Goal: Task Accomplishment & Management: Complete application form

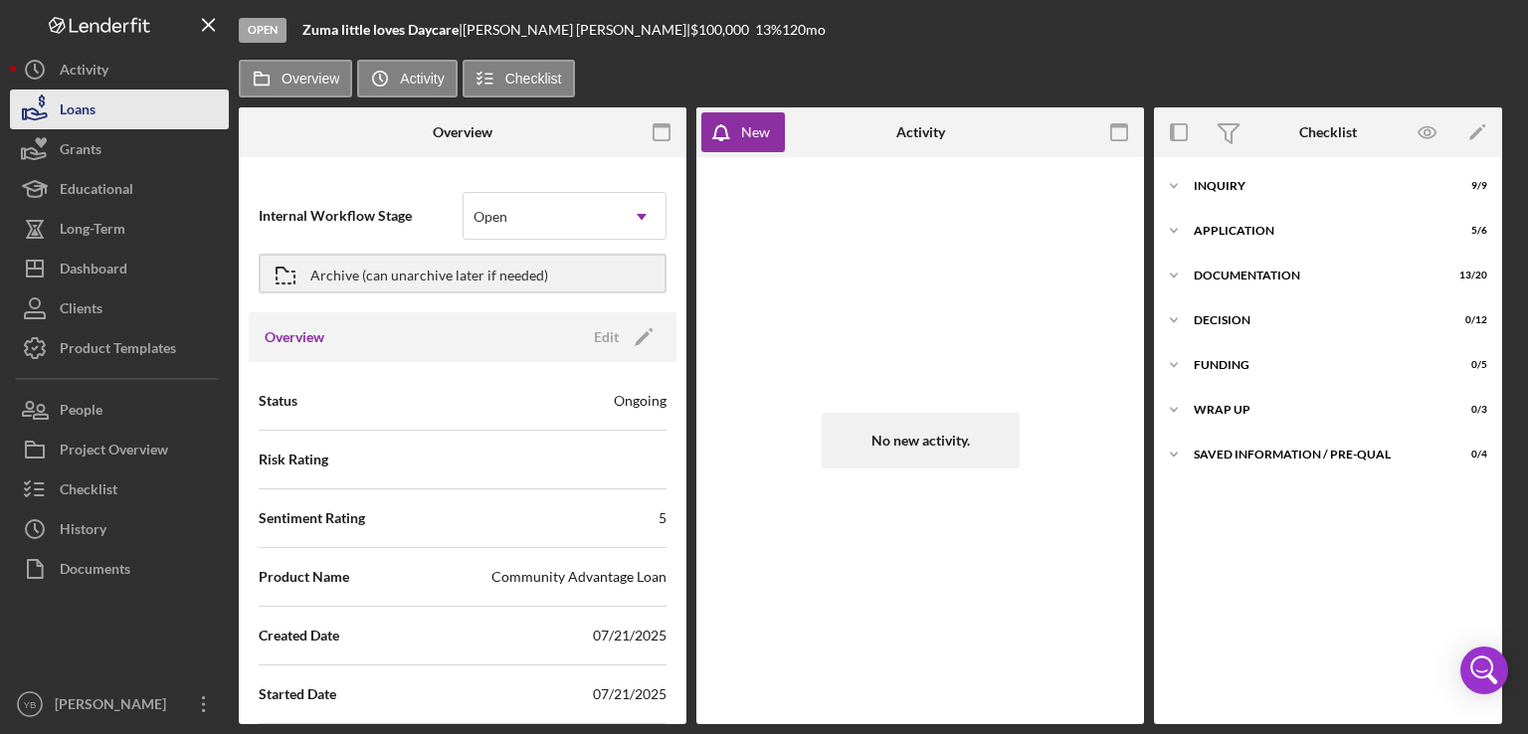
click at [93, 117] on div "Loans" at bounding box center [78, 112] width 36 height 45
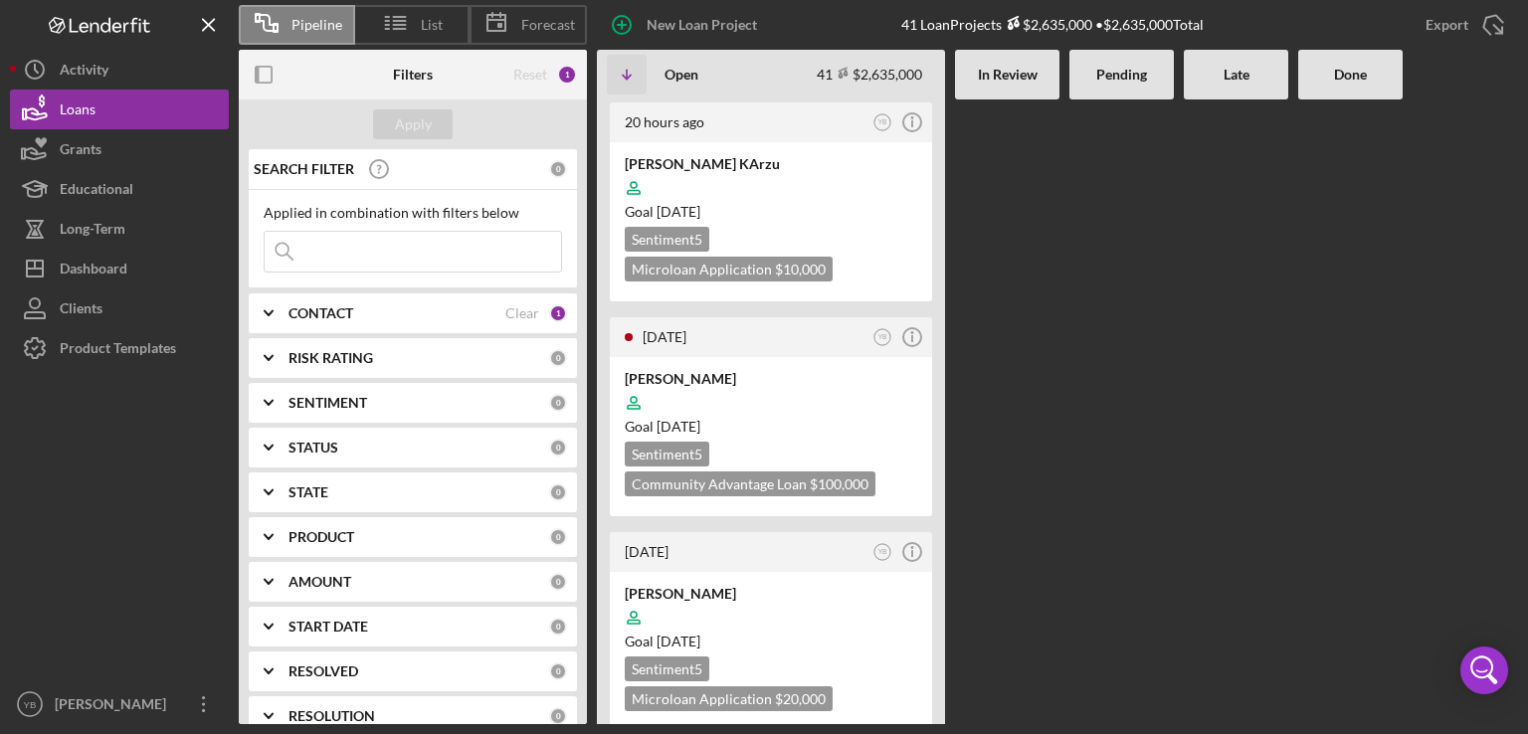
click at [1168, 386] on div at bounding box center [1121, 411] width 104 height 625
click at [846, 422] on div "Goal [DATE]" at bounding box center [771, 427] width 292 height 20
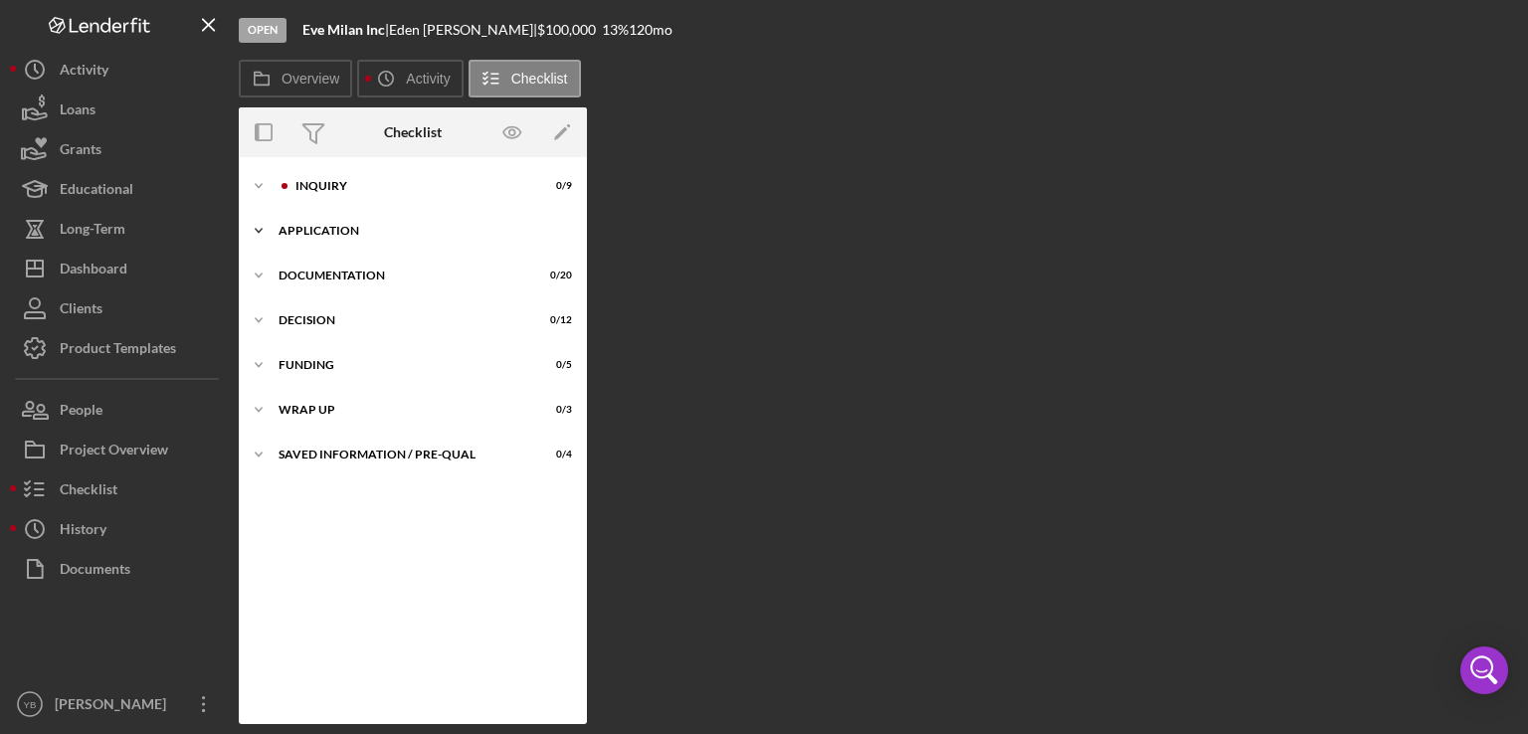
click at [359, 231] on div "Application" at bounding box center [420, 231] width 283 height 12
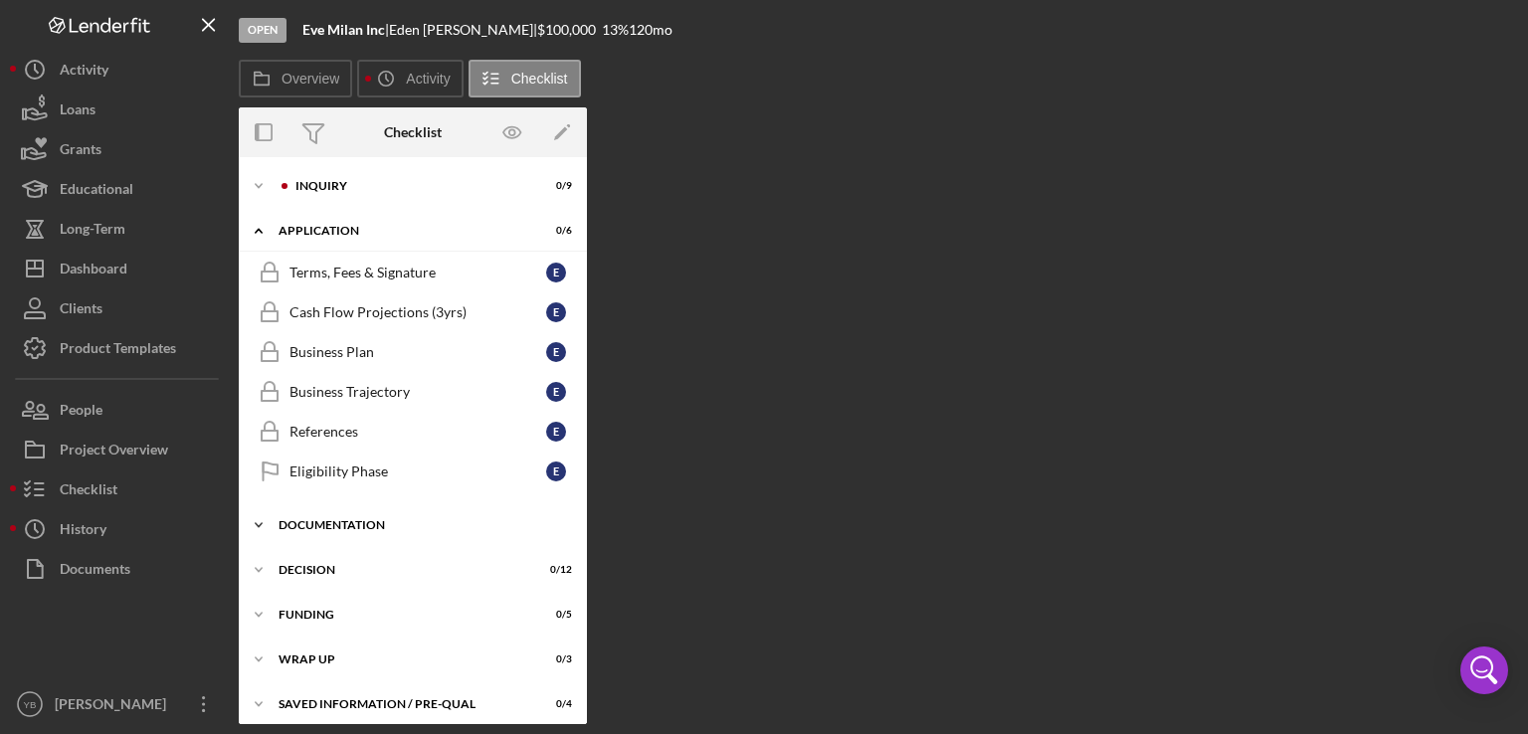
click at [360, 525] on div "Documentation" at bounding box center [420, 525] width 283 height 12
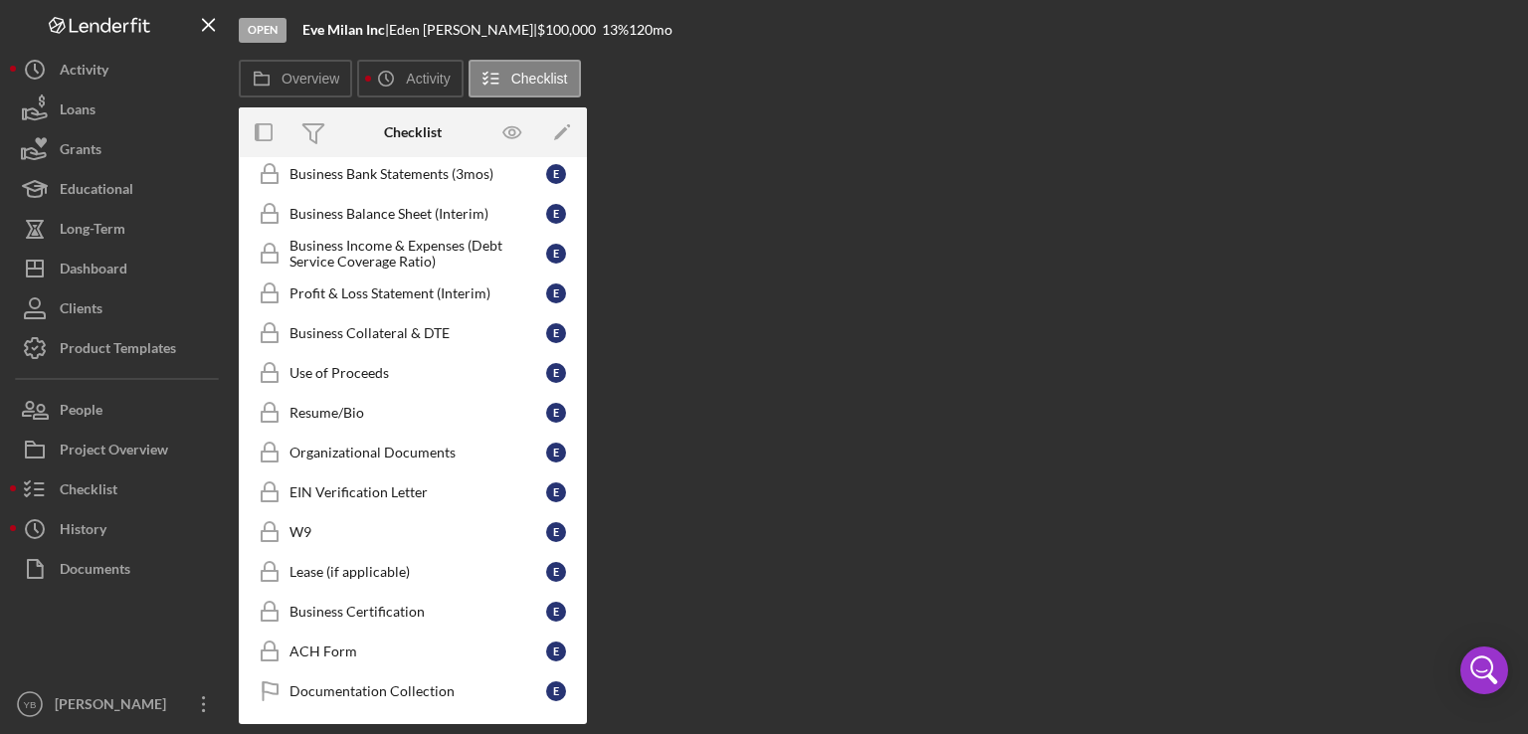
scroll to position [629, 0]
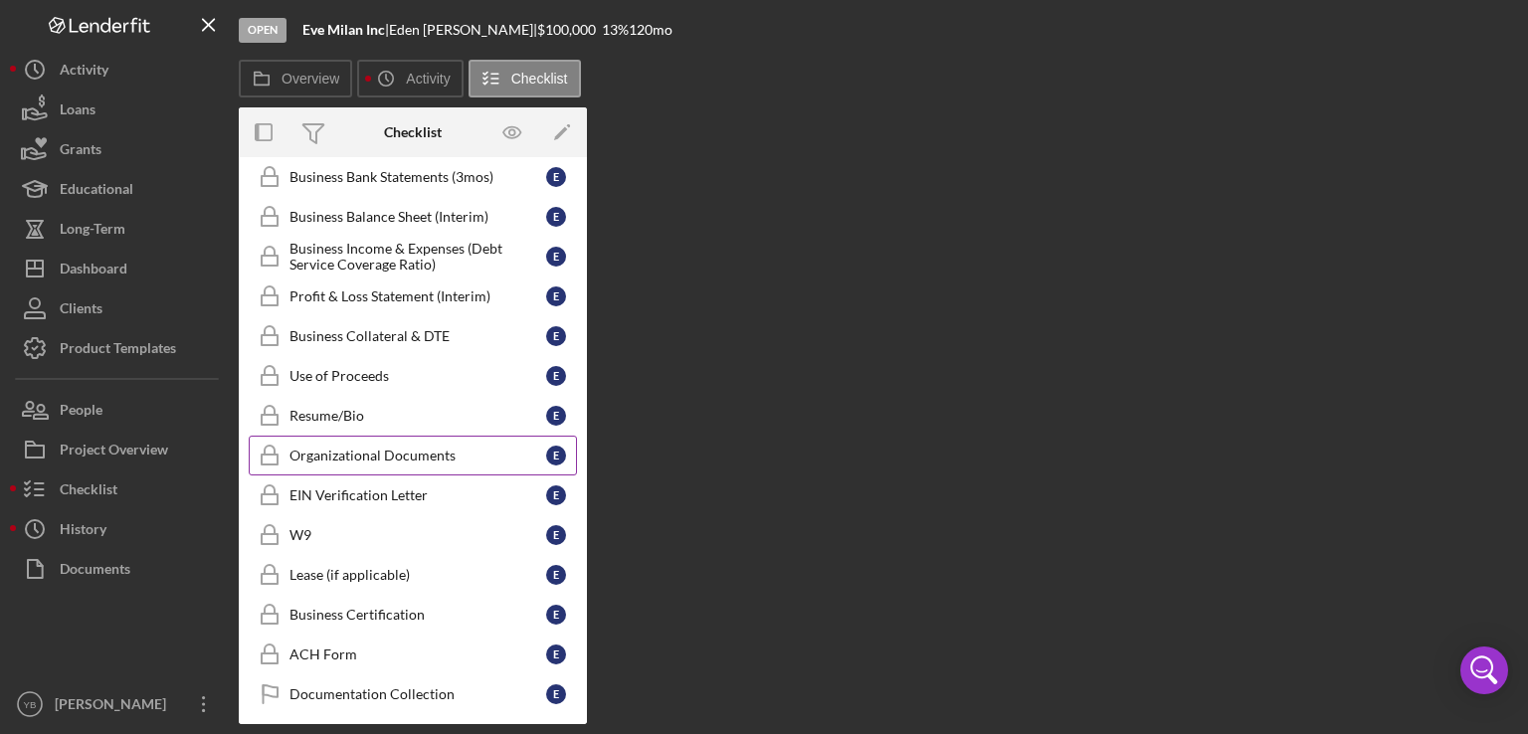
click at [436, 451] on div "Organizational Documents" at bounding box center [417, 456] width 257 height 16
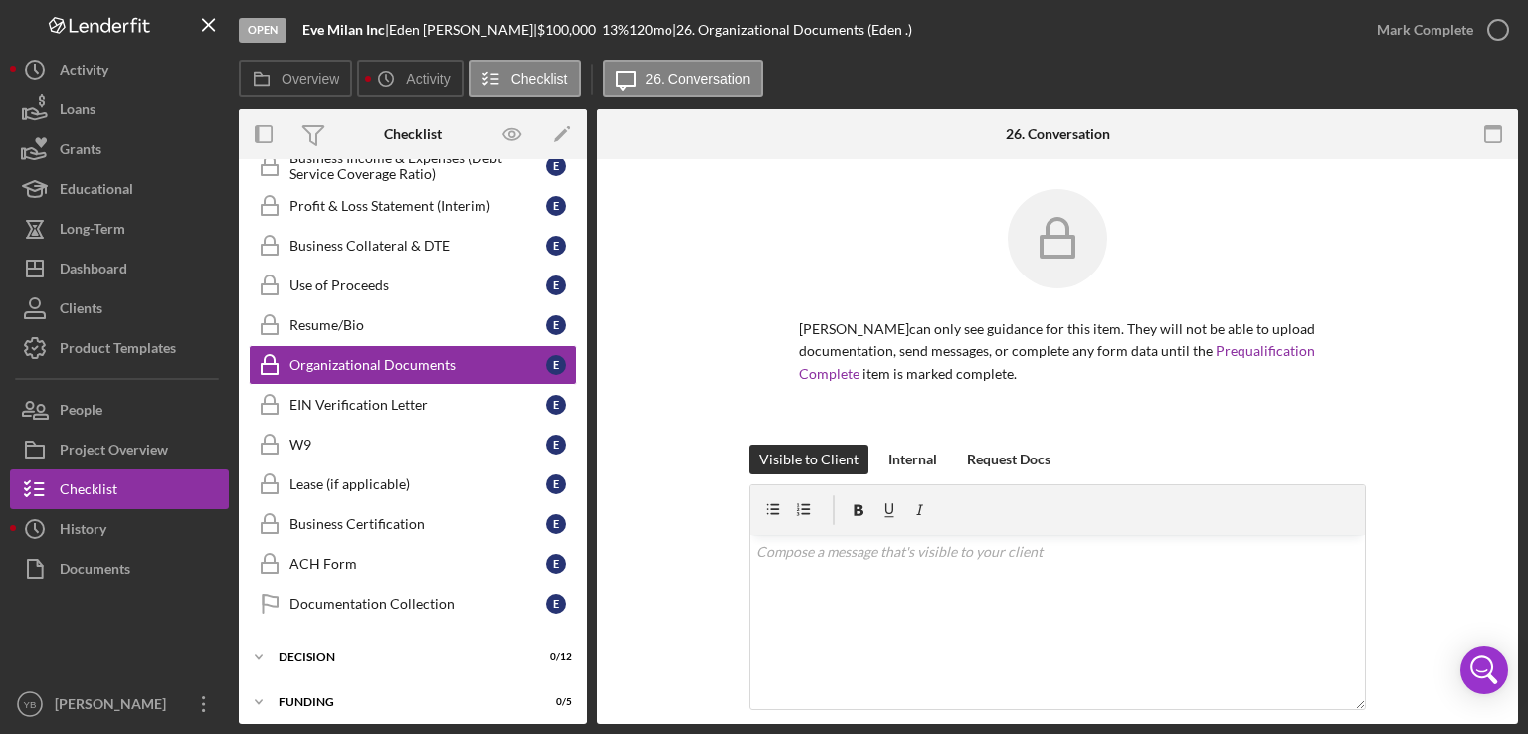
scroll to position [748, 0]
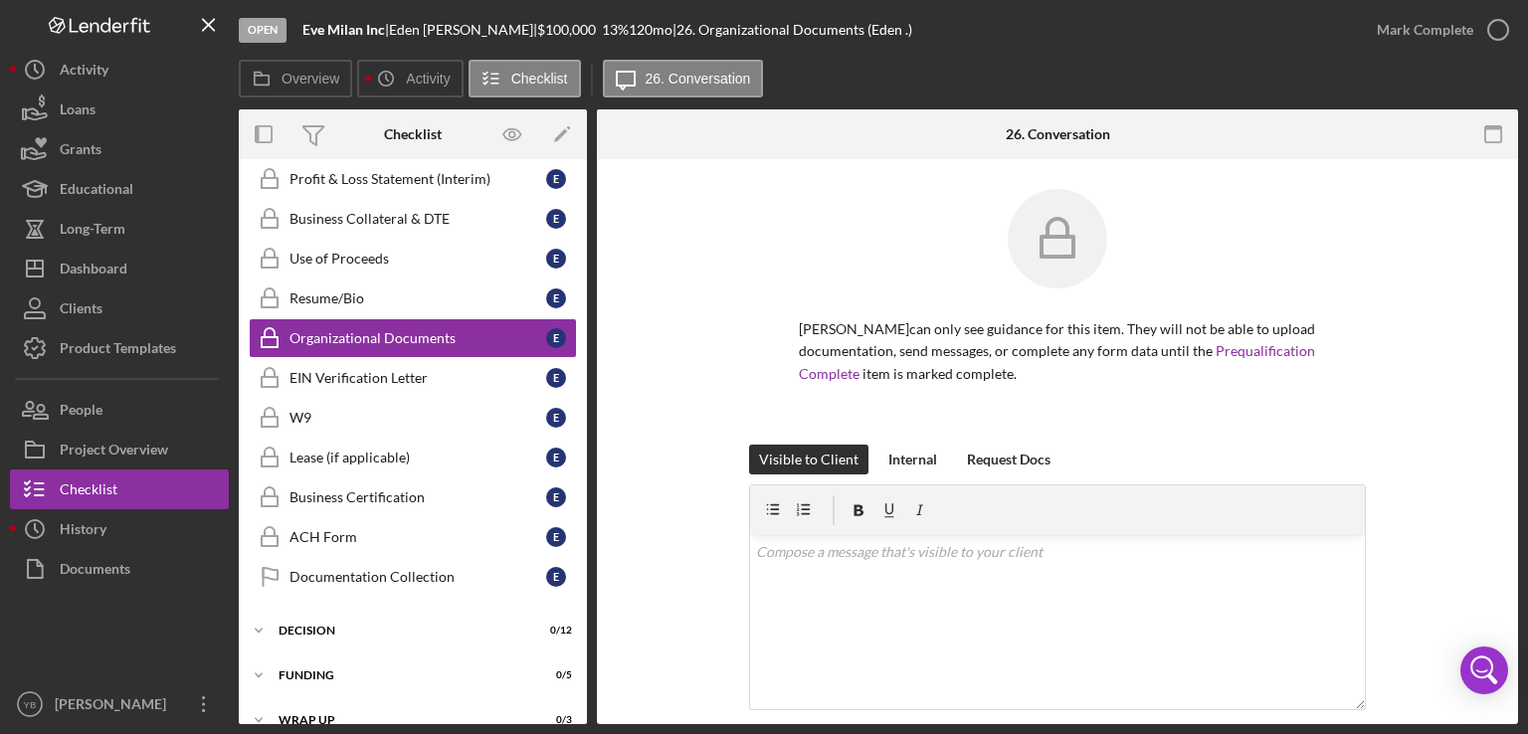
click at [1420, 393] on div "[PERSON_NAME] can only see guidance for this item. They will not be able to upl…" at bounding box center [1057, 317] width 861 height 256
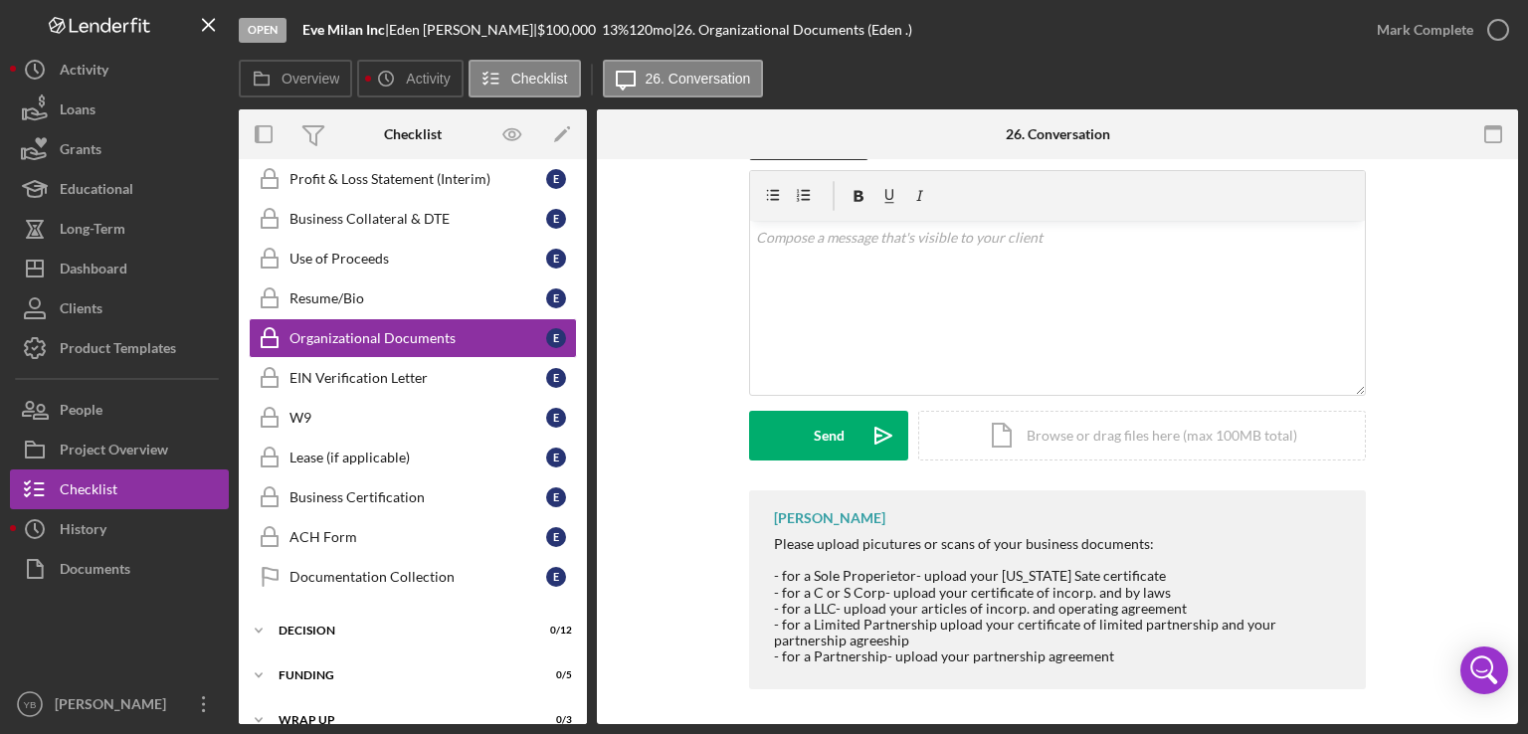
scroll to position [318, 0]
click at [1170, 439] on div "Icon/Document Browse or drag files here (max 100MB total) Tap to choose files o…" at bounding box center [1142, 432] width 448 height 50
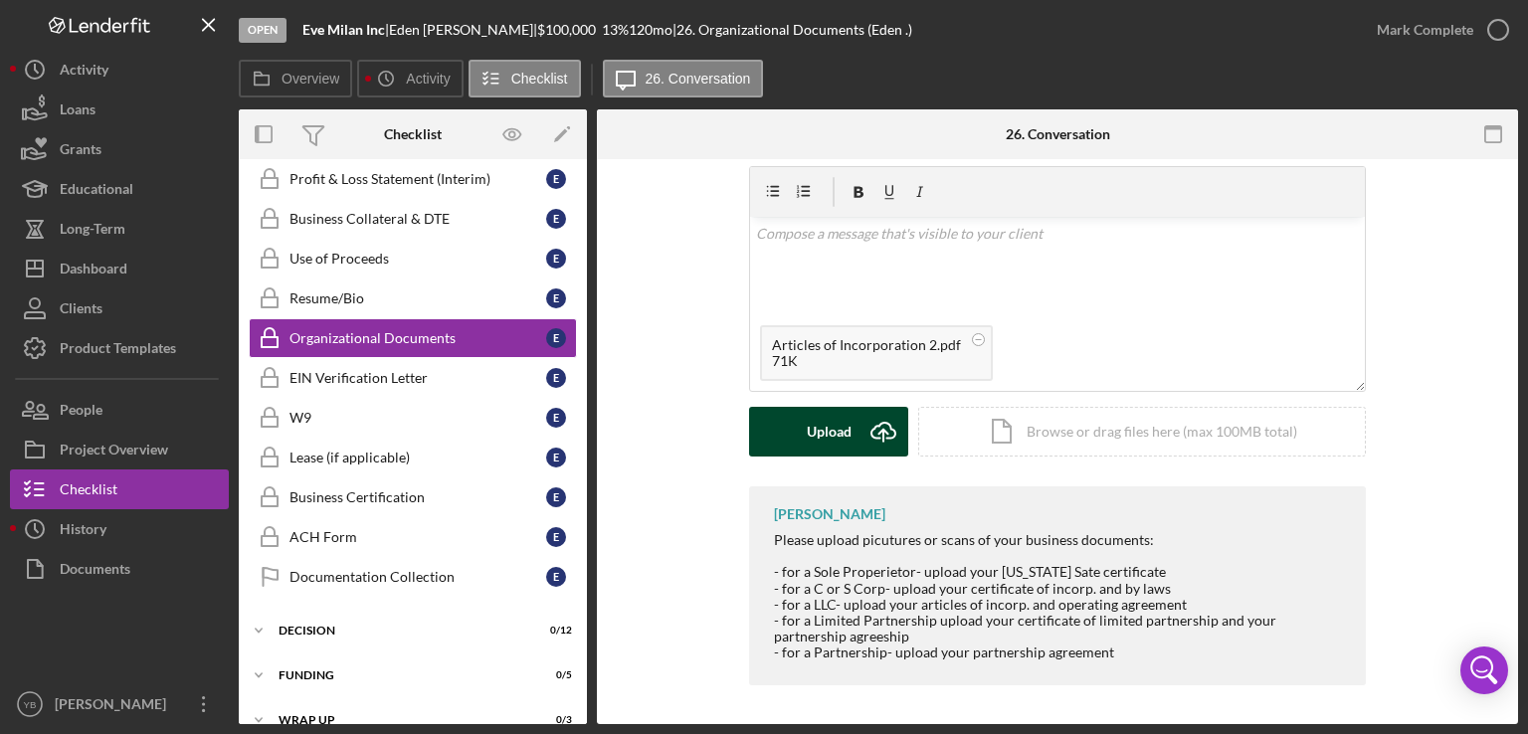
click at [831, 439] on div "Upload" at bounding box center [829, 432] width 45 height 50
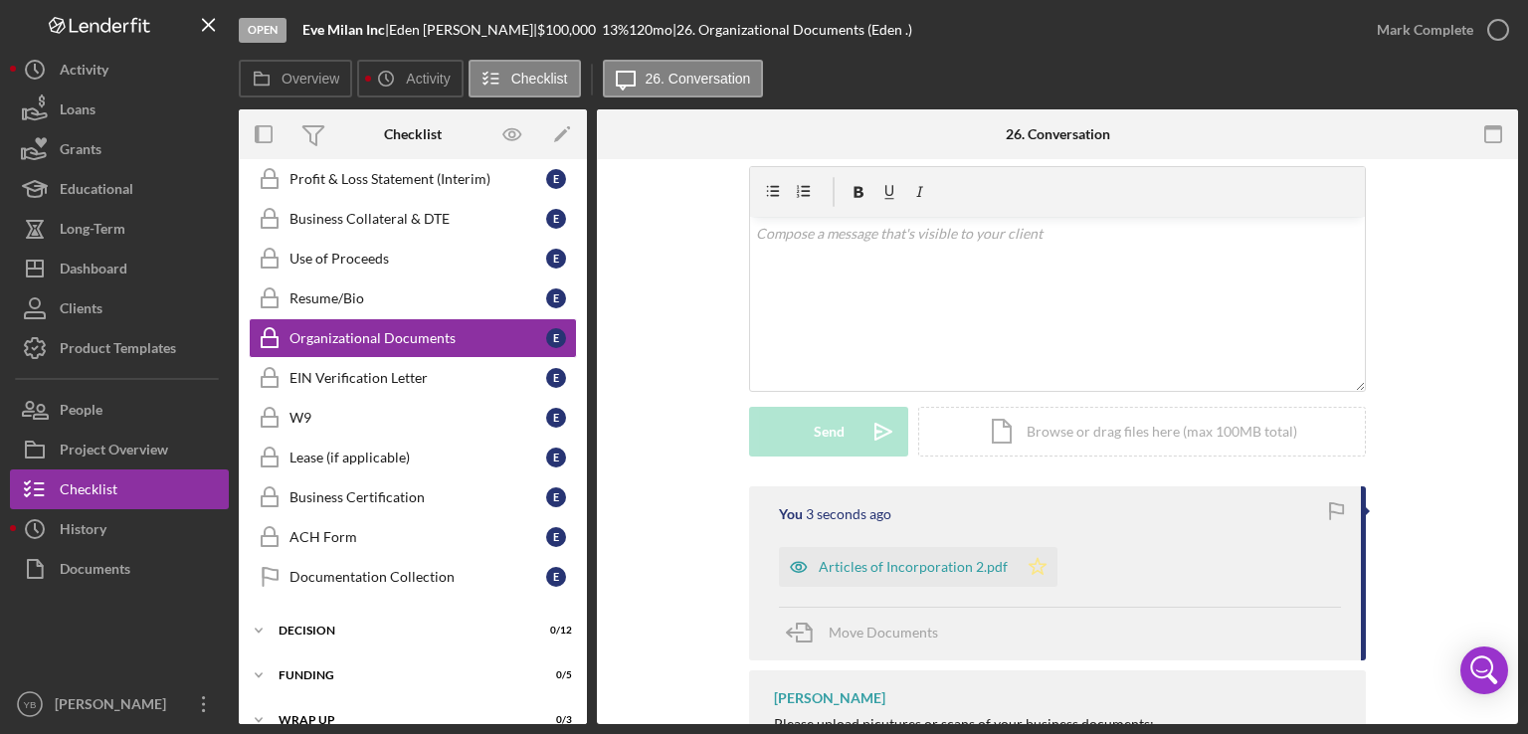
click at [1029, 565] on polygon "button" at bounding box center [1037, 566] width 17 height 16
click at [1439, 29] on div "Mark Complete" at bounding box center [1425, 30] width 96 height 40
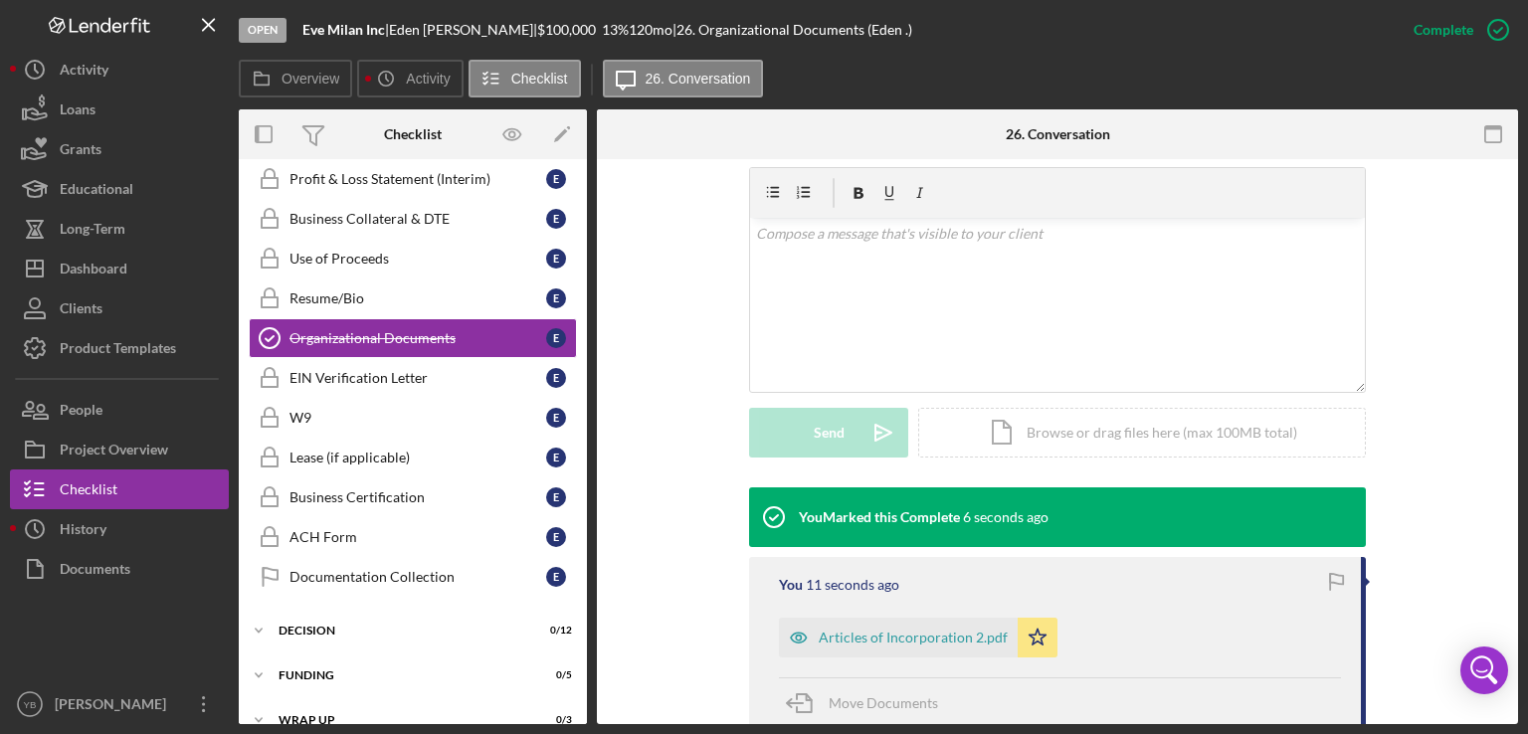
click at [583, 477] on div "Overview Internal Workflow Stage Open Icon/Dropdown Arrow Archive (can unarchiv…" at bounding box center [878, 416] width 1279 height 615
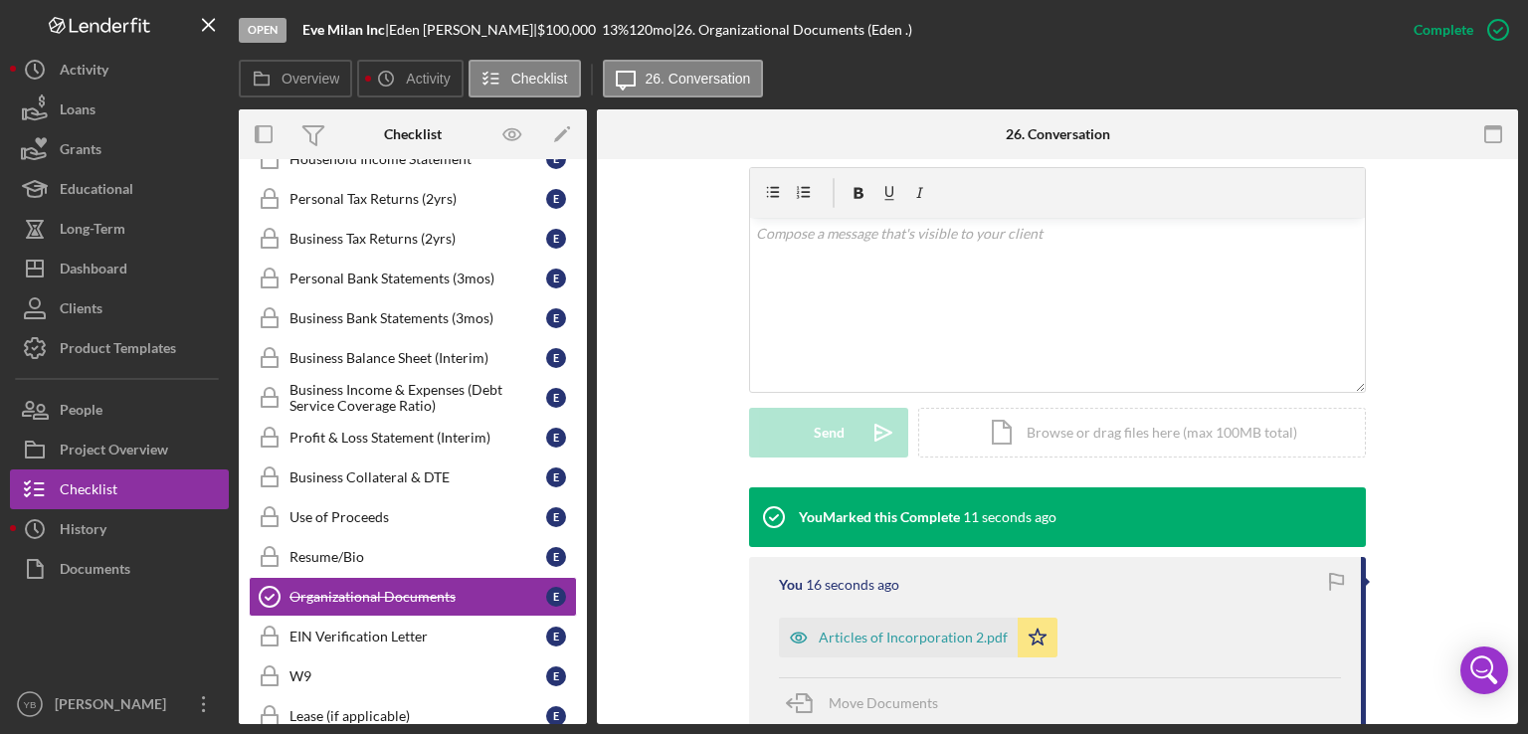
scroll to position [489, 0]
click at [450, 299] on link "Business Bank Statements (3mos) Business Bank Statements (3mos) E" at bounding box center [413, 318] width 328 height 40
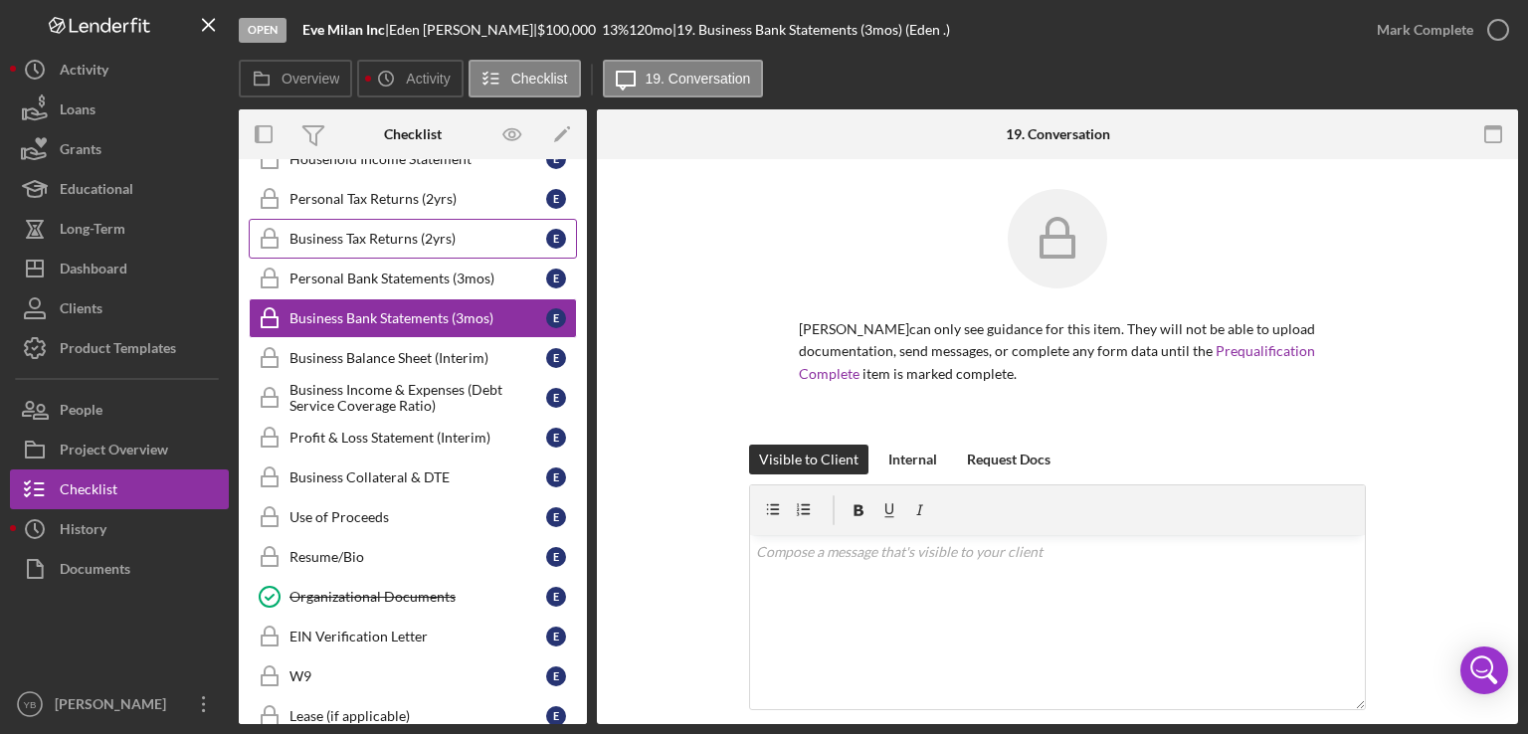
click at [394, 235] on div "Business Tax Returns (2yrs)" at bounding box center [417, 239] width 257 height 16
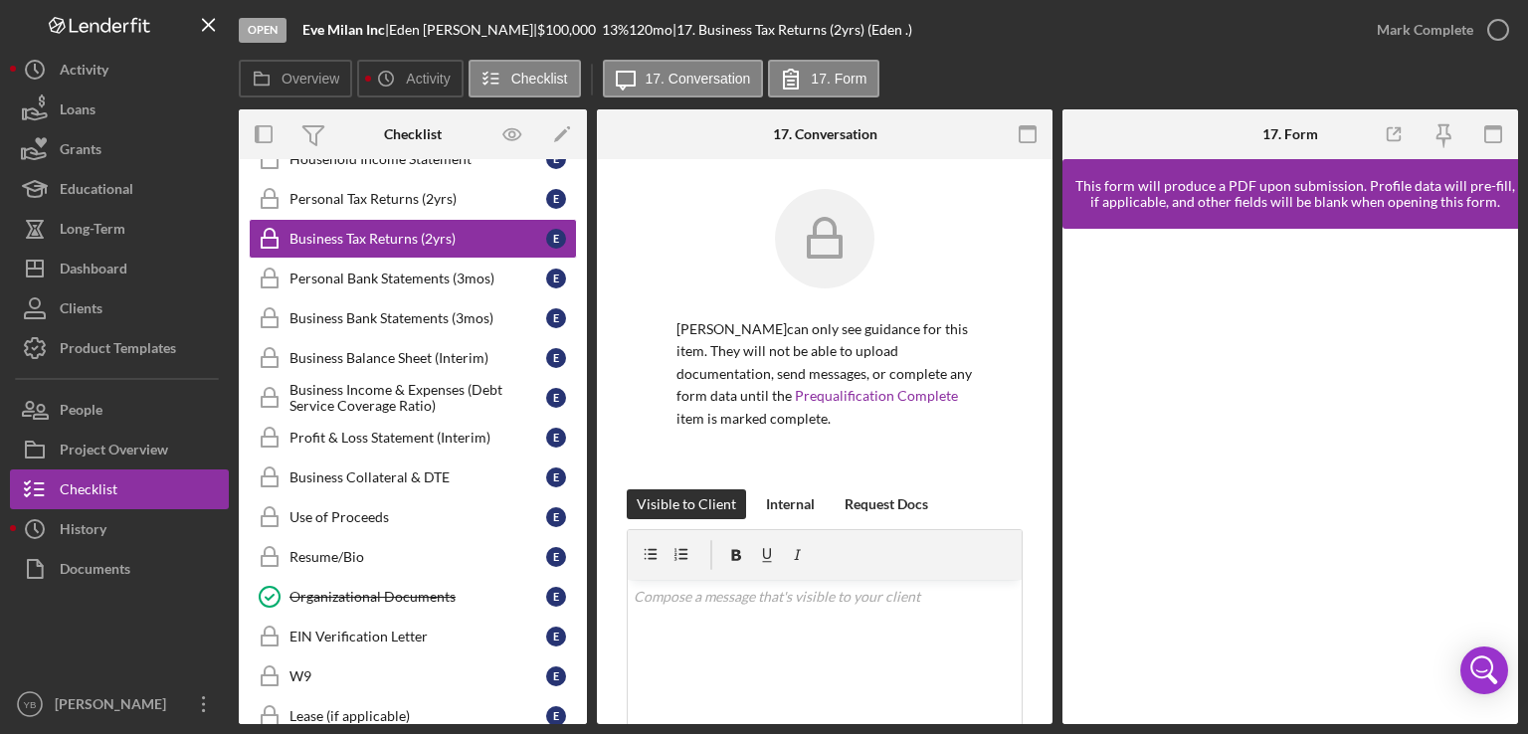
click at [995, 278] on div "[PERSON_NAME] can only see guidance for this item. They will not be able to upl…" at bounding box center [825, 339] width 396 height 300
drag, startPoint x: 1045, startPoint y: 495, endPoint x: 1042, endPoint y: 574, distance: 78.6
click at [1042, 574] on div "[PERSON_NAME] can only see guidance for this item. They will not be able to upl…" at bounding box center [825, 615] width 456 height 913
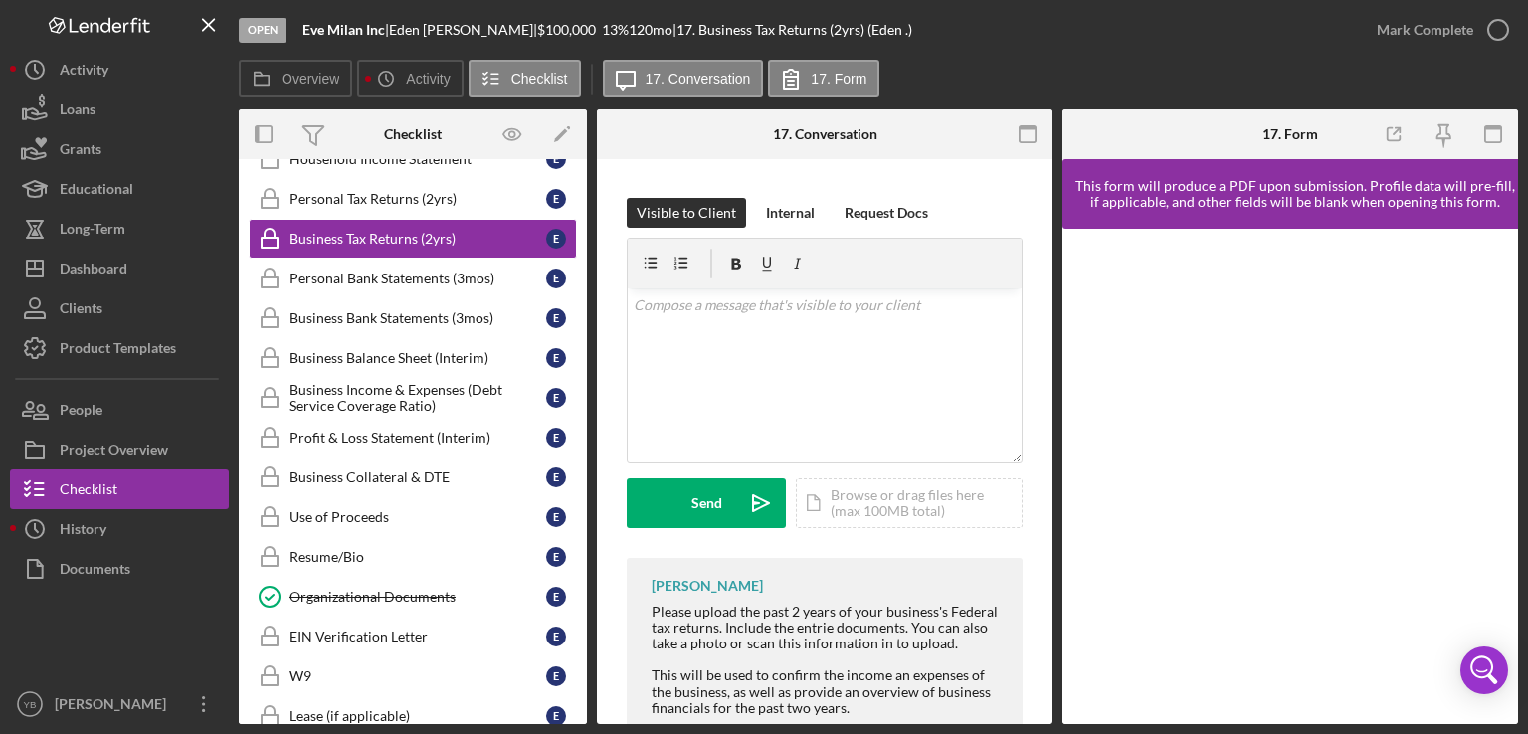
scroll to position [347, 0]
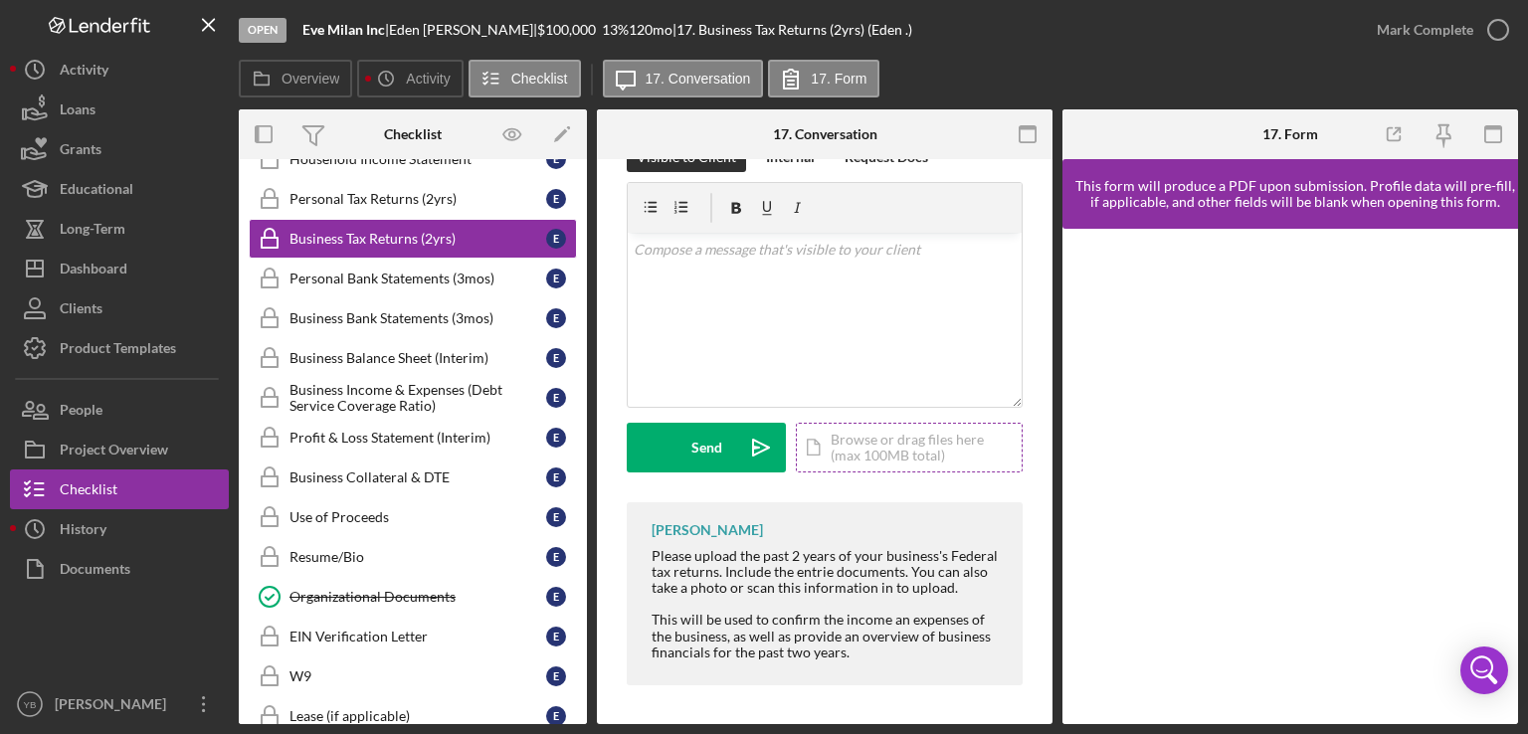
click at [857, 466] on div "Icon/Document Browse or drag files here (max 100MB total) Tap to choose files o…" at bounding box center [909, 448] width 227 height 50
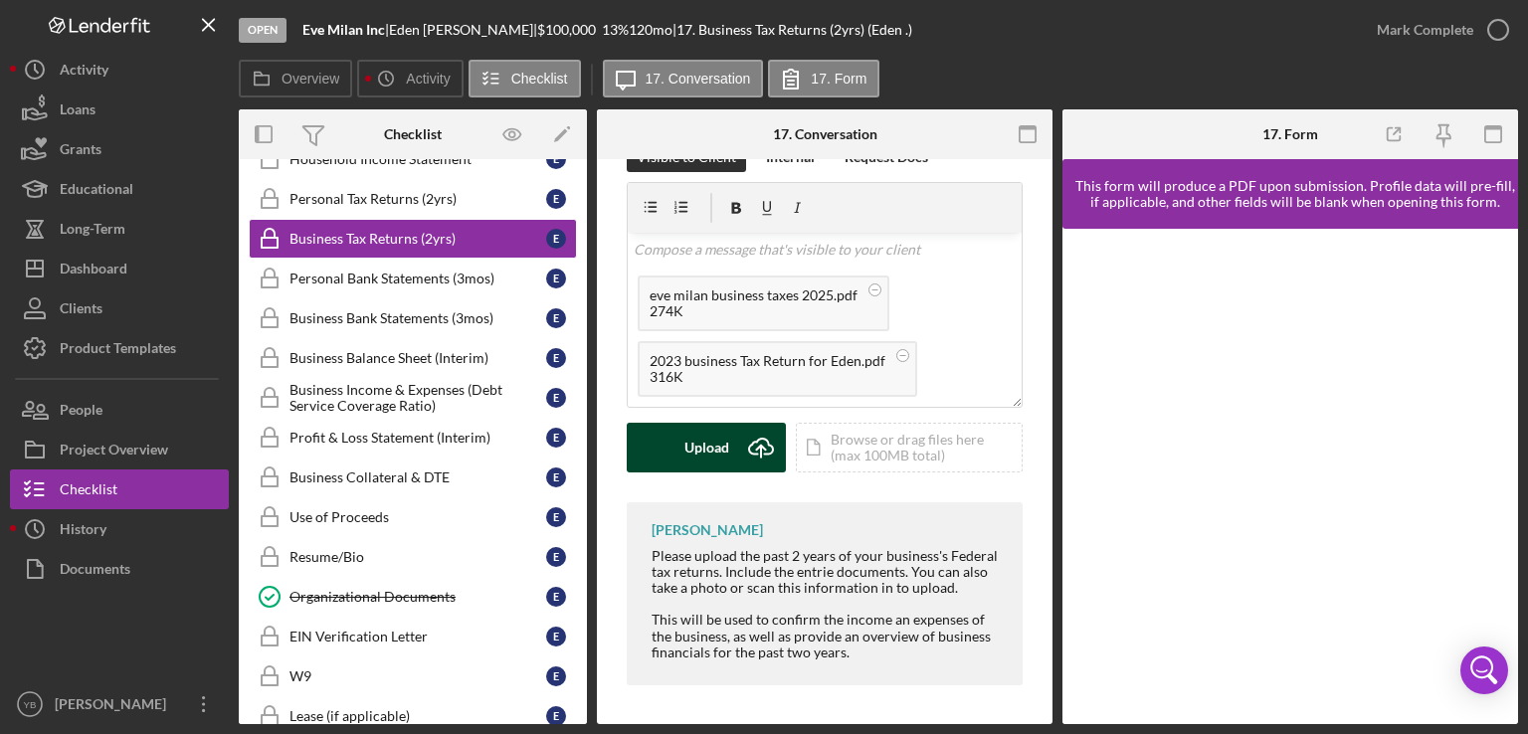
click at [706, 453] on div "Upload" at bounding box center [706, 448] width 45 height 50
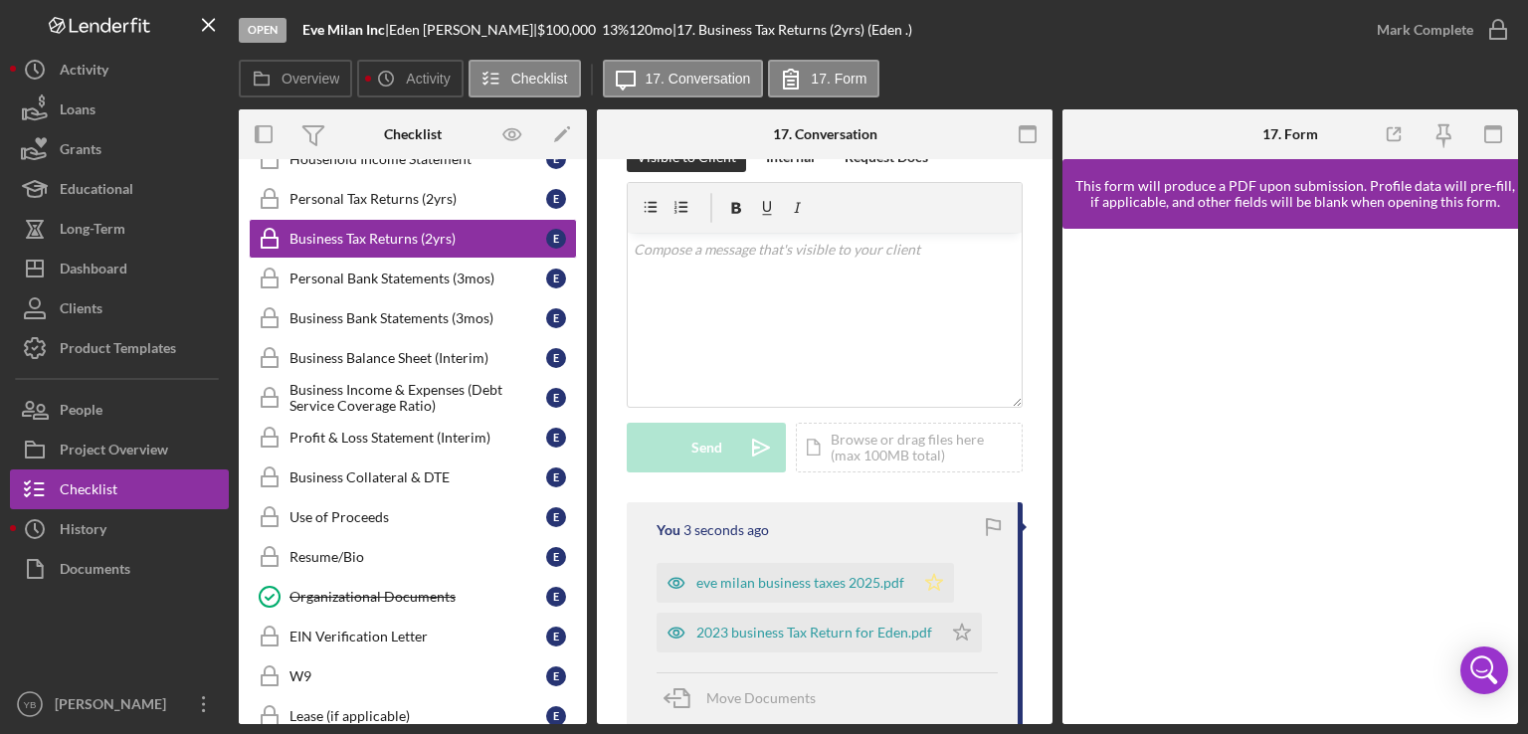
click at [932, 592] on icon "Icon/Star" at bounding box center [934, 583] width 40 height 40
click at [963, 637] on polygon "button" at bounding box center [962, 632] width 17 height 16
click at [1432, 36] on div "Mark Complete" at bounding box center [1425, 30] width 96 height 40
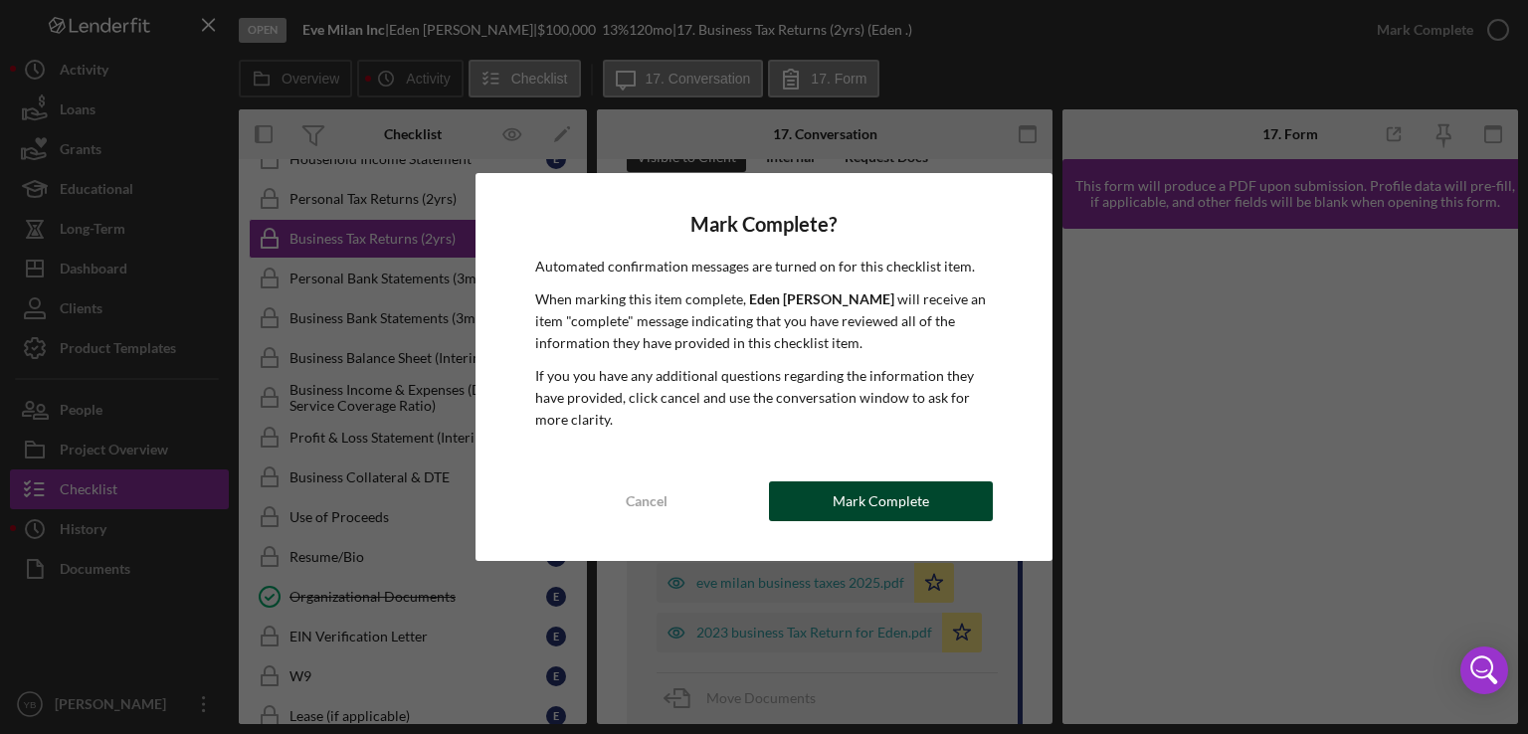
click at [886, 484] on div "Mark Complete" at bounding box center [881, 501] width 96 height 40
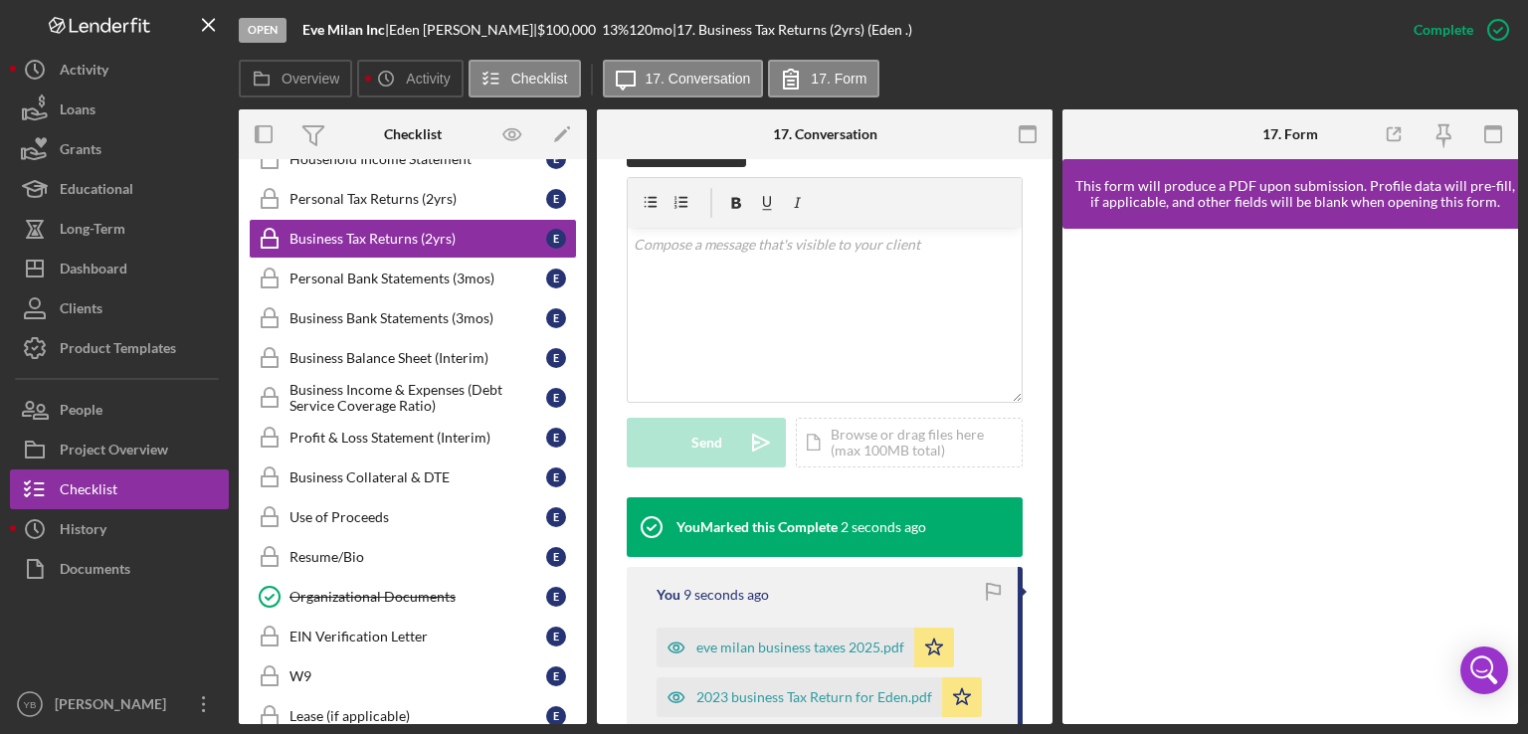
scroll to position [342, 0]
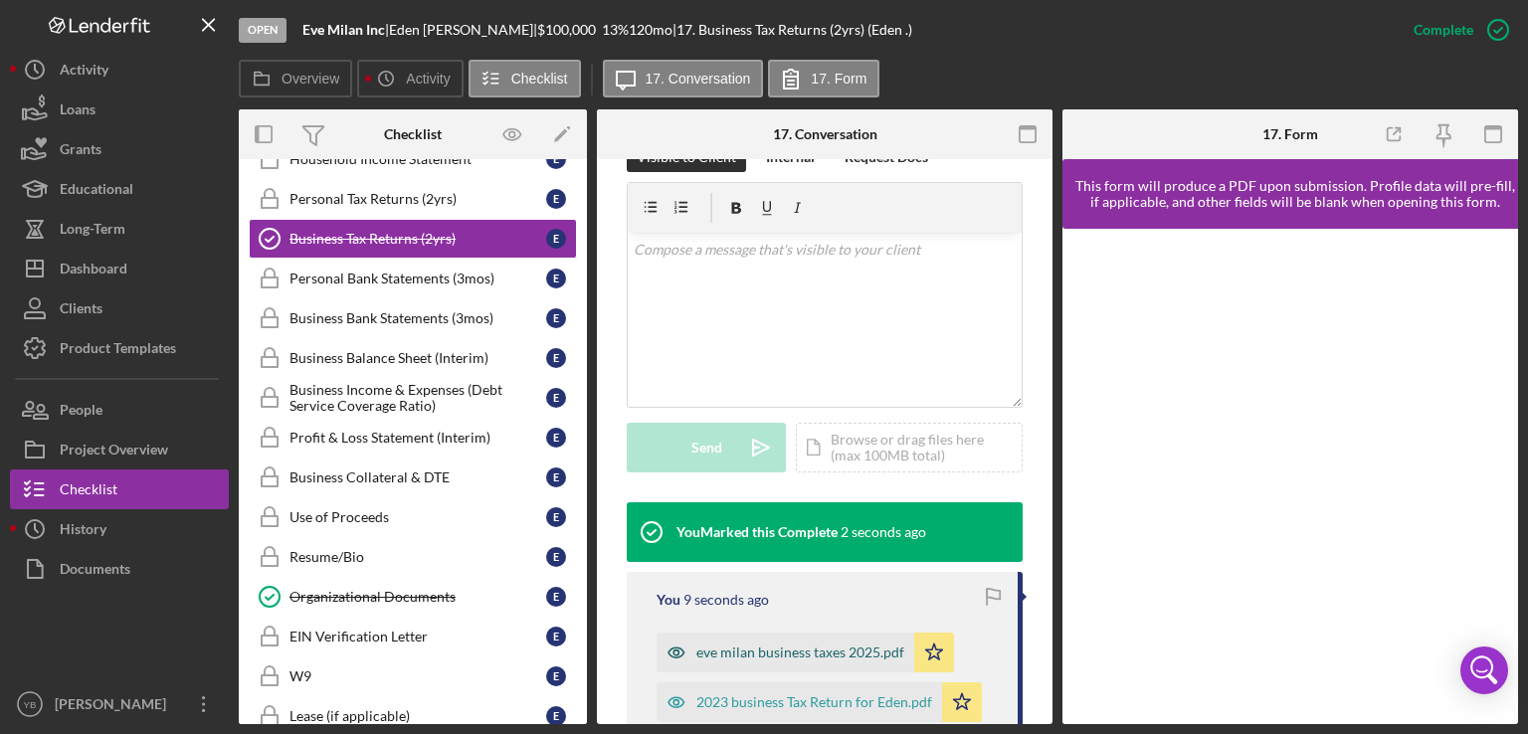
click at [792, 648] on div "eve milan business taxes 2025.pdf" at bounding box center [800, 653] width 208 height 16
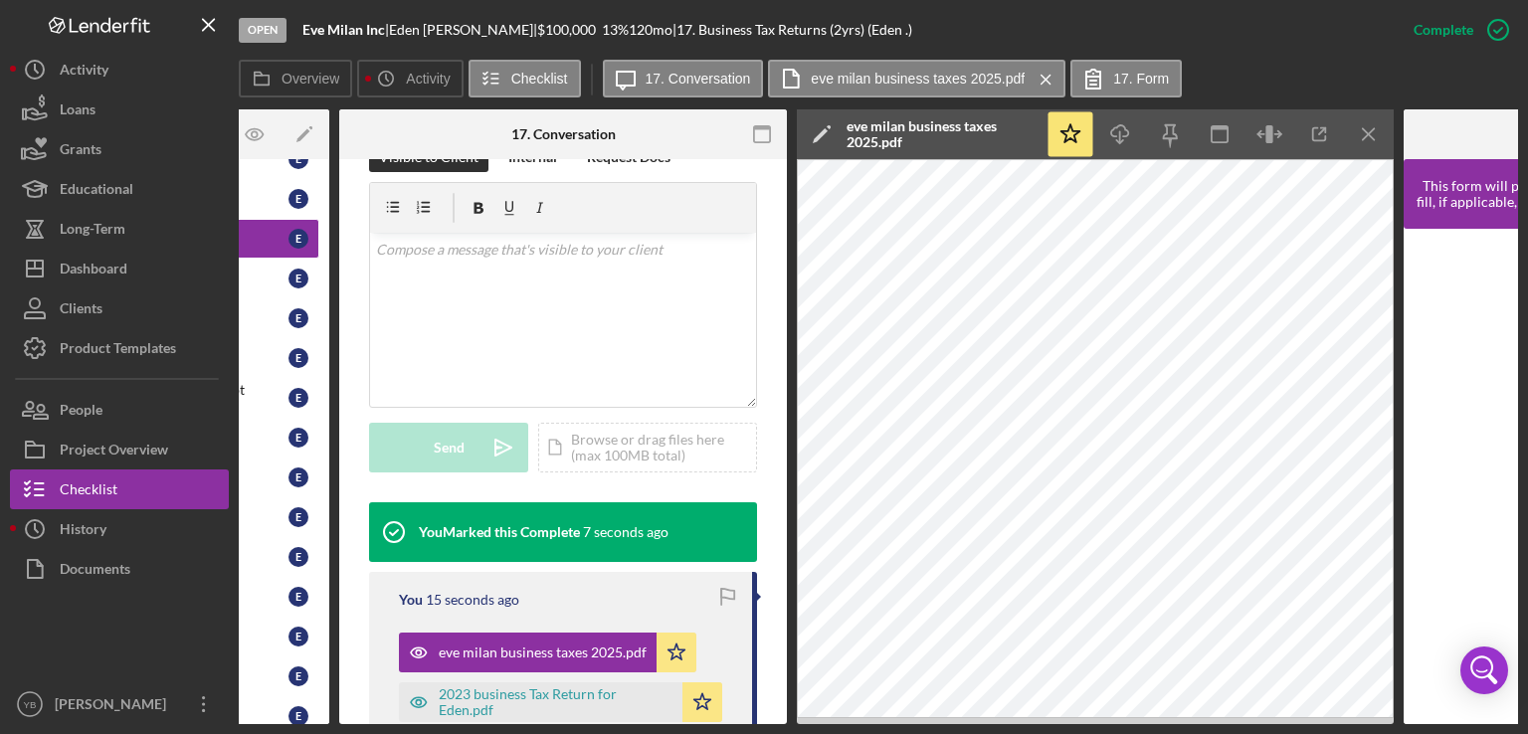
scroll to position [0, 259]
click at [569, 696] on div "2023 business Tax Return for Eden.pdf" at bounding box center [555, 702] width 234 height 32
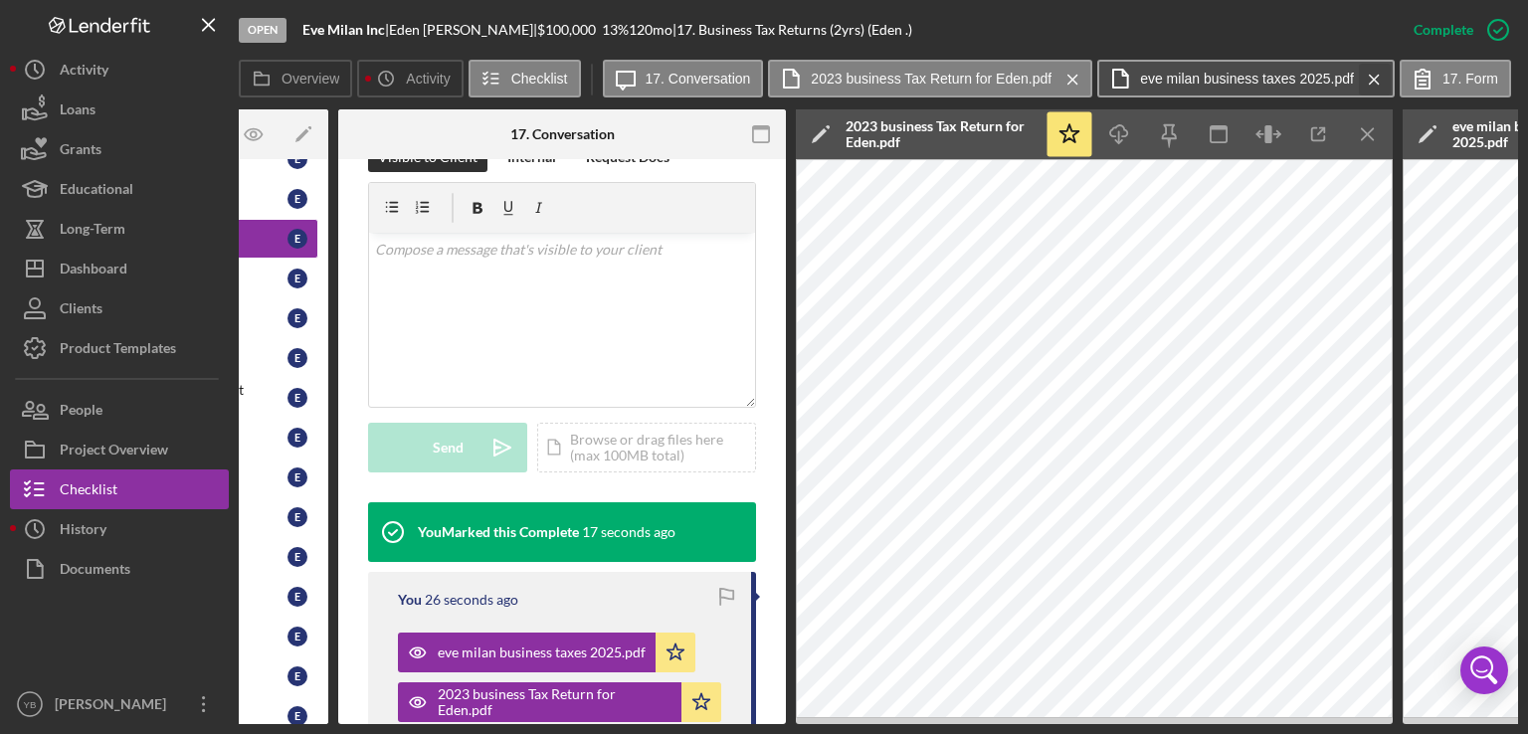
click at [1365, 77] on icon "Icon/Menu Close" at bounding box center [1374, 80] width 35 height 50
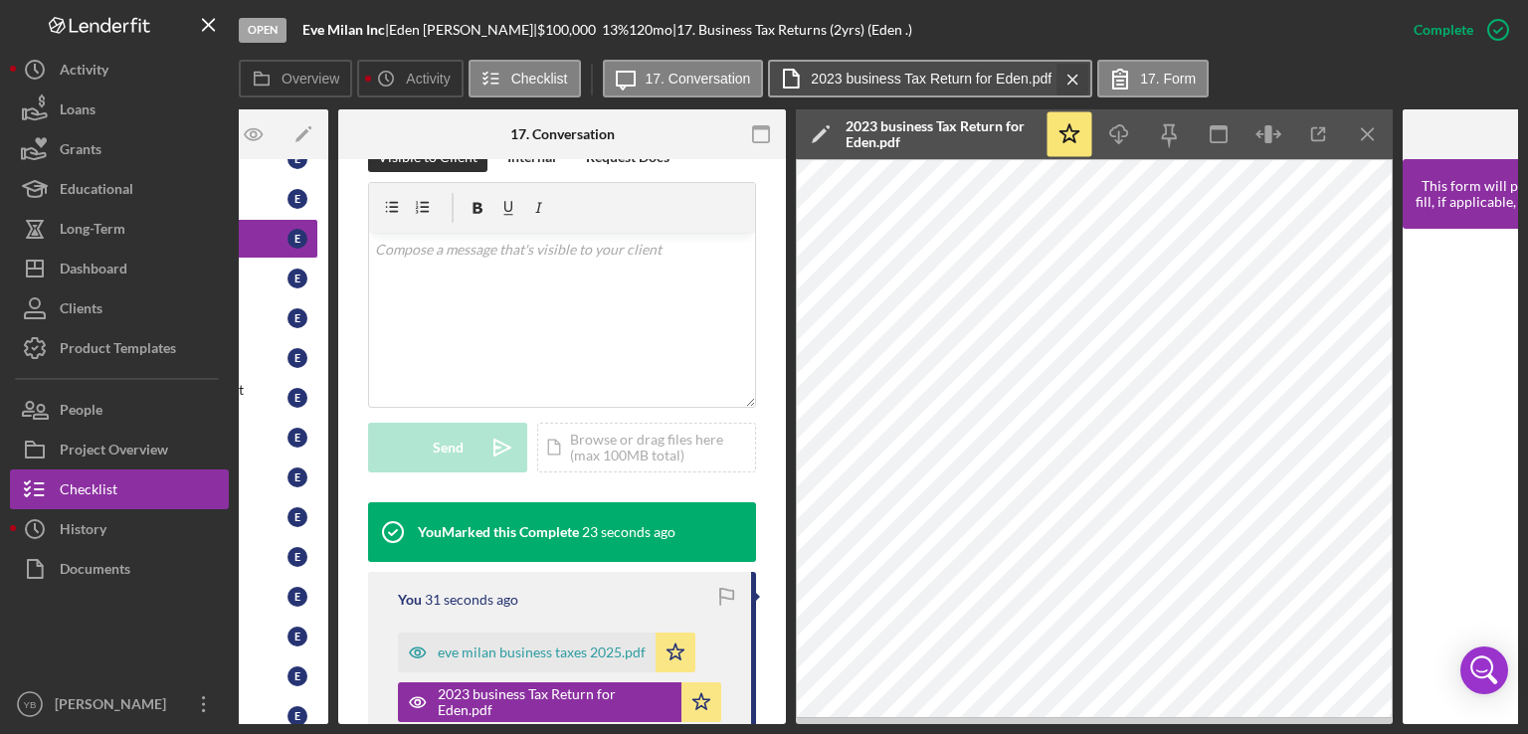
click at [1076, 75] on icon "Icon/Menu Close" at bounding box center [1072, 80] width 35 height 50
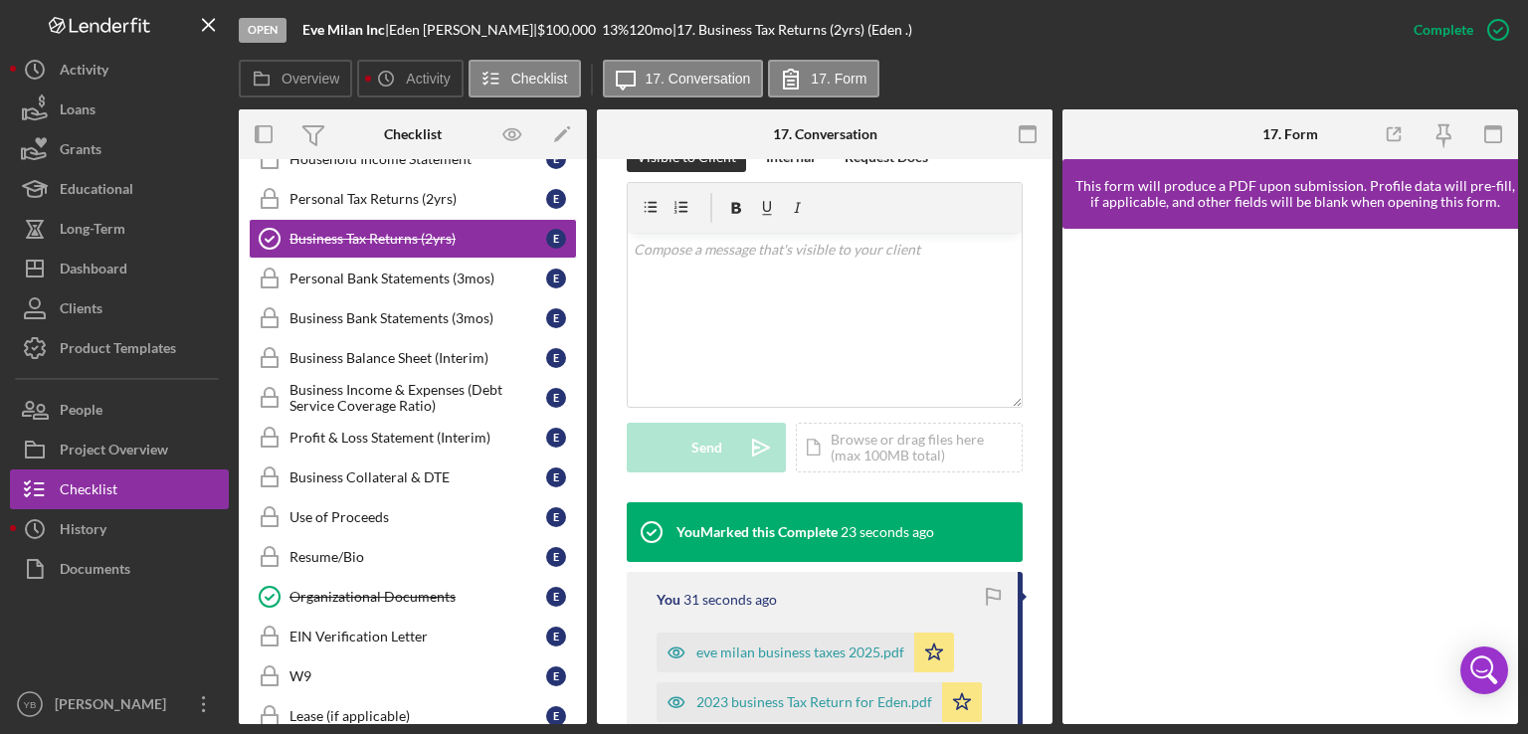
scroll to position [0, 0]
click at [812, 653] on div "eve milan business taxes 2025.pdf" at bounding box center [800, 653] width 208 height 16
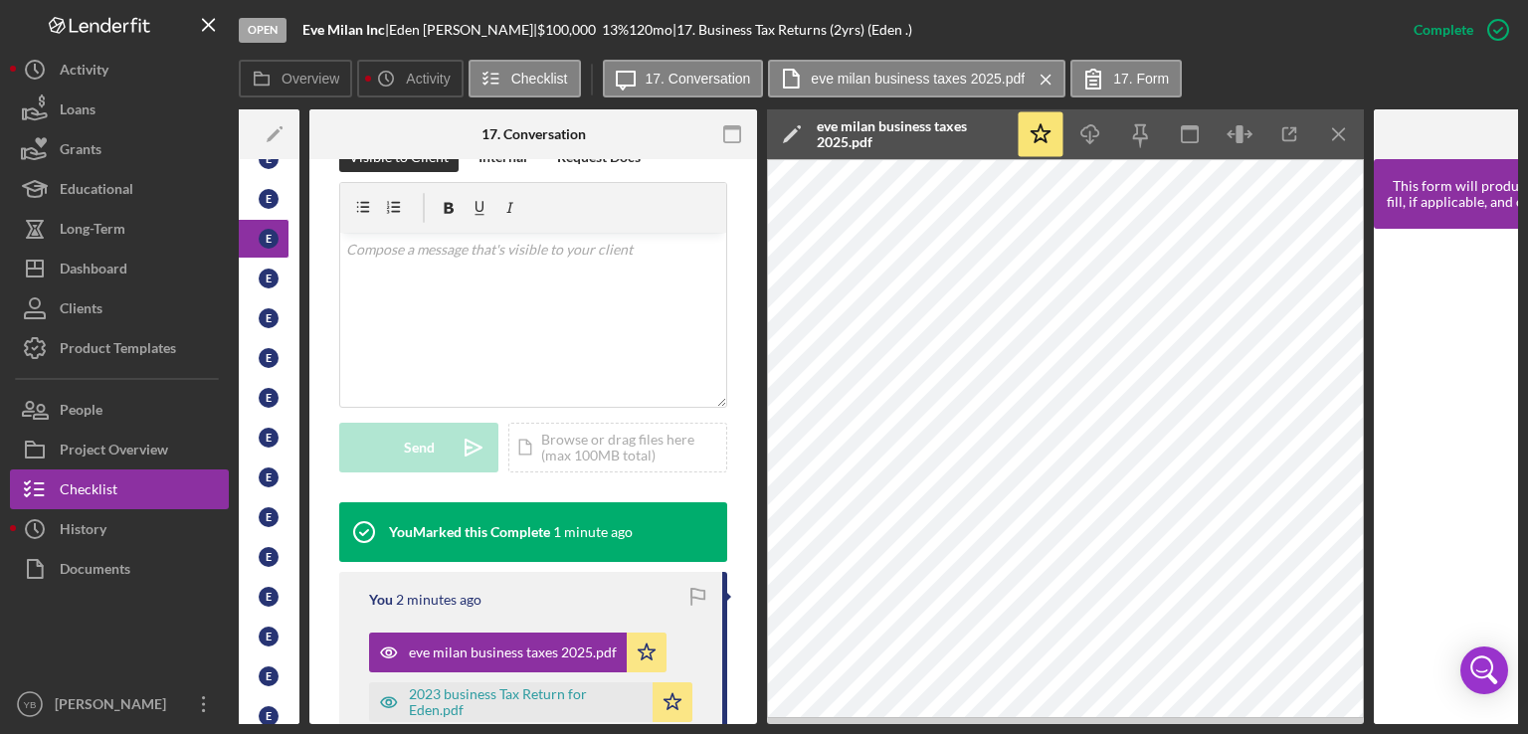
scroll to position [0, 298]
